Goal: Transaction & Acquisition: Purchase product/service

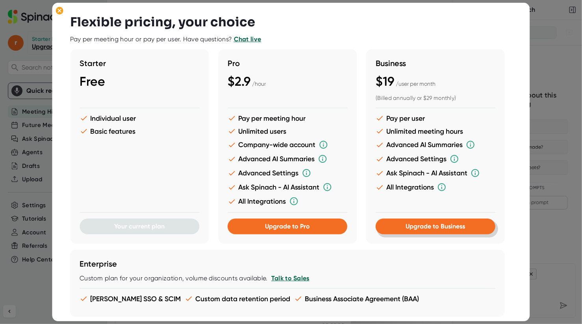
click at [420, 229] on span "Upgrade to Business" at bounding box center [435, 226] width 59 height 7
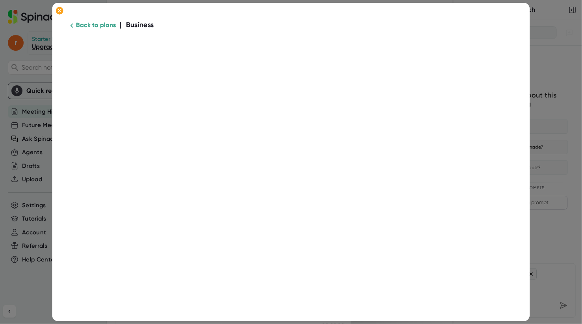
scroll to position [7, 0]
click at [90, 17] on link "Back to plans" at bounding box center [96, 17] width 40 height 7
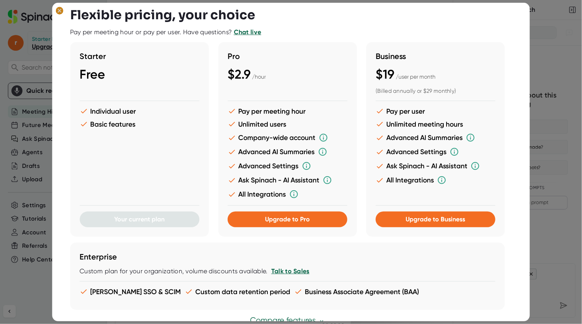
click at [58, 11] on ellipse at bounding box center [59, 11] width 7 height 8
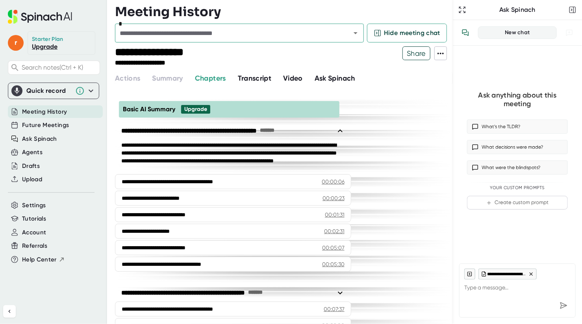
click at [247, 80] on span "Transcript" at bounding box center [255, 78] width 34 height 9
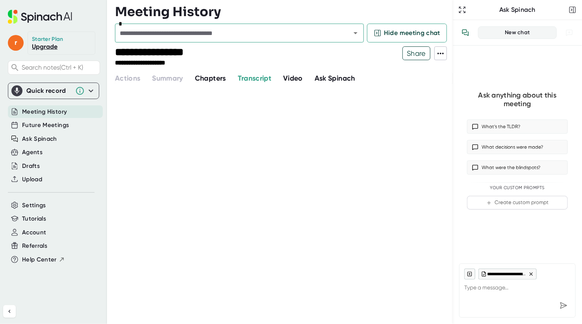
click at [211, 77] on span "Chapters" at bounding box center [210, 78] width 31 height 9
